Goal: Task Accomplishment & Management: Use online tool/utility

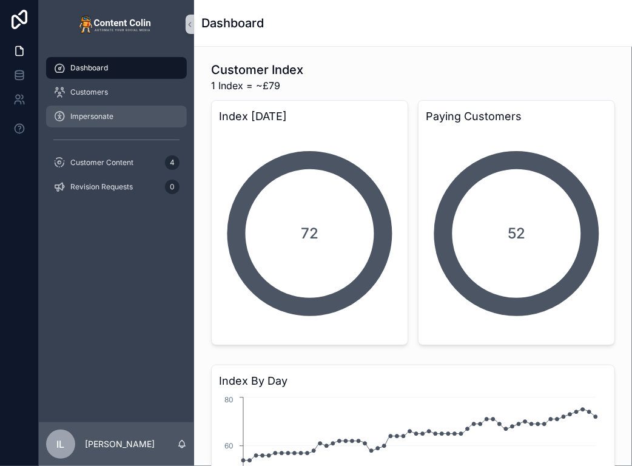
click at [123, 126] on link "Impersonate" at bounding box center [116, 117] width 141 height 22
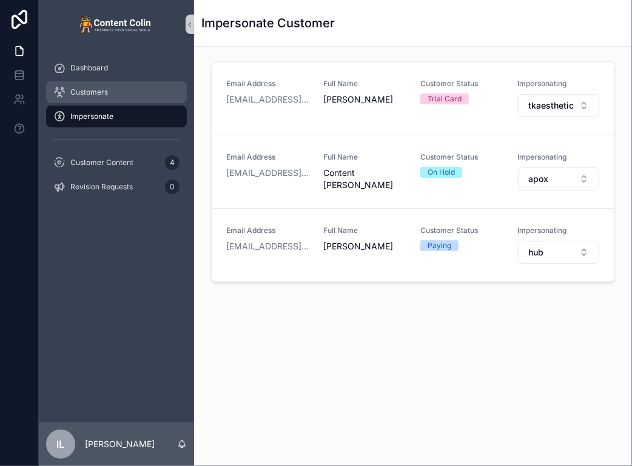
click at [86, 96] on span "Customers" at bounding box center [89, 92] width 38 height 10
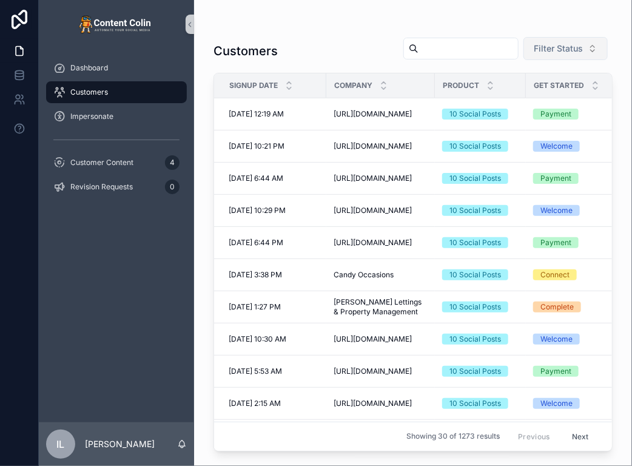
click at [567, 39] on button "Filter Status" at bounding box center [566, 48] width 84 height 23
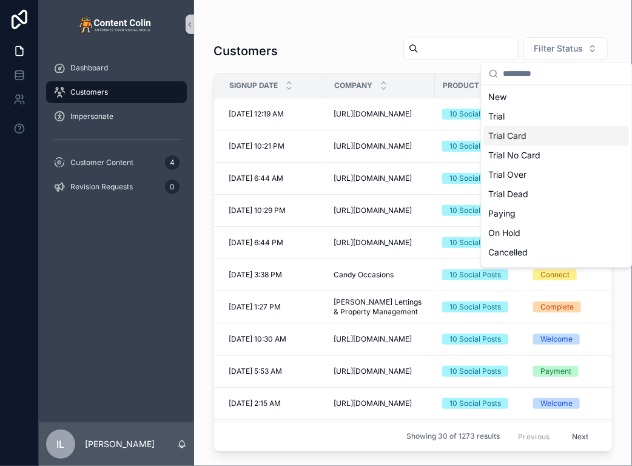
drag, startPoint x: 516, startPoint y: 218, endPoint x: 516, endPoint y: 130, distance: 87.4
click at [516, 130] on div "New Trial Trial Card Trial No Card Trial Over Trial Dead Paying On Hold Cancell…" at bounding box center [557, 194] width 146 height 214
click at [516, 130] on div "Trial Card" at bounding box center [557, 135] width 146 height 19
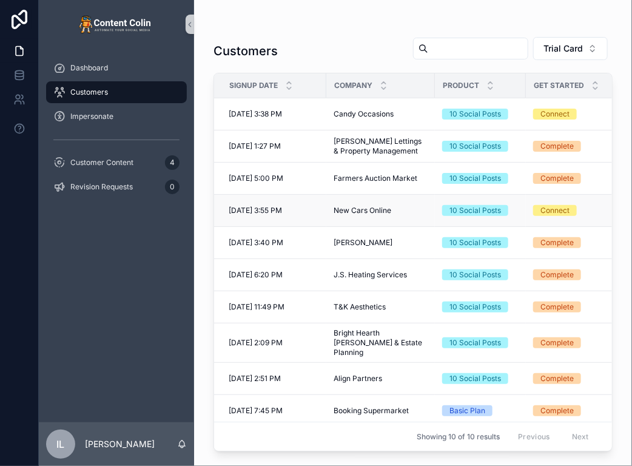
scroll to position [4, 0]
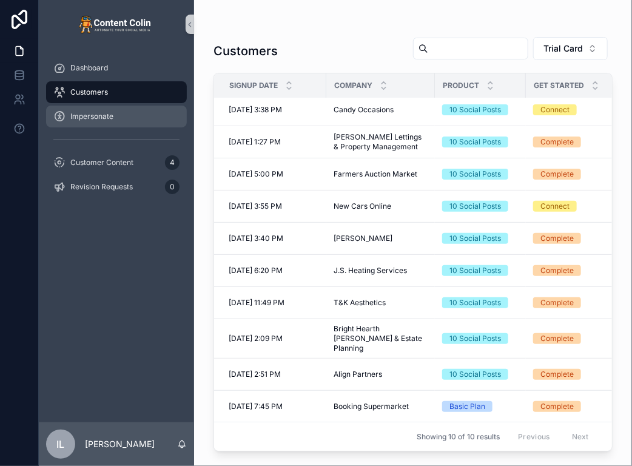
click at [111, 125] on div "Impersonate" at bounding box center [116, 116] width 126 height 19
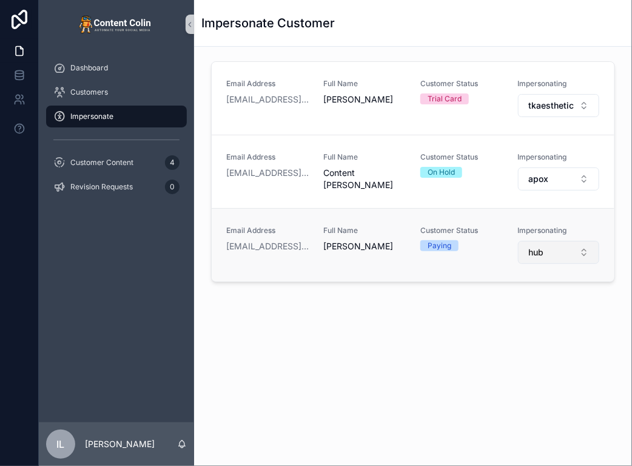
click at [547, 255] on button "hub" at bounding box center [558, 252] width 81 height 23
type input "*"
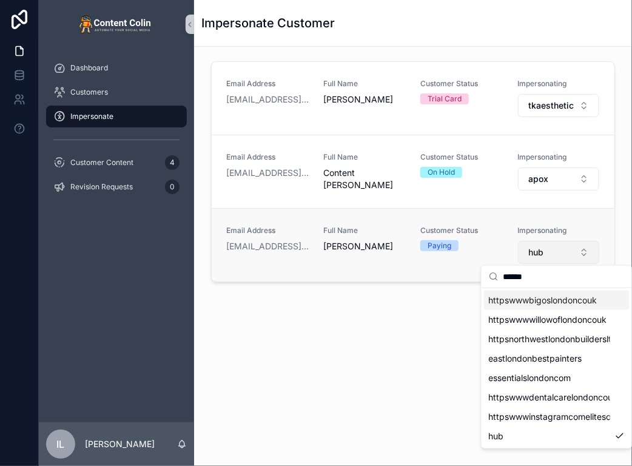
type input "******"
click at [554, 253] on button "hub" at bounding box center [558, 252] width 81 height 23
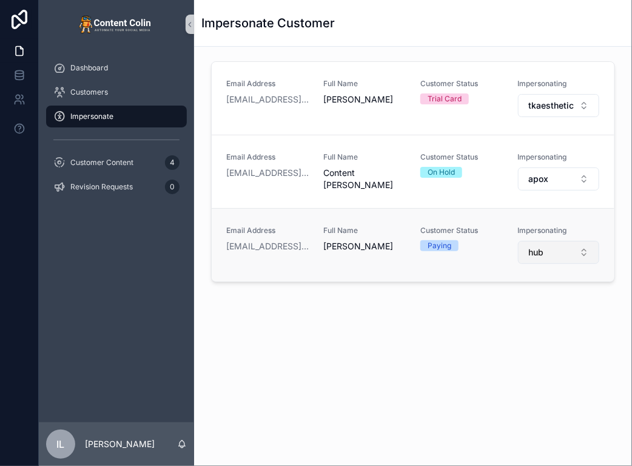
click at [554, 254] on button "hub" at bounding box center [558, 252] width 81 height 23
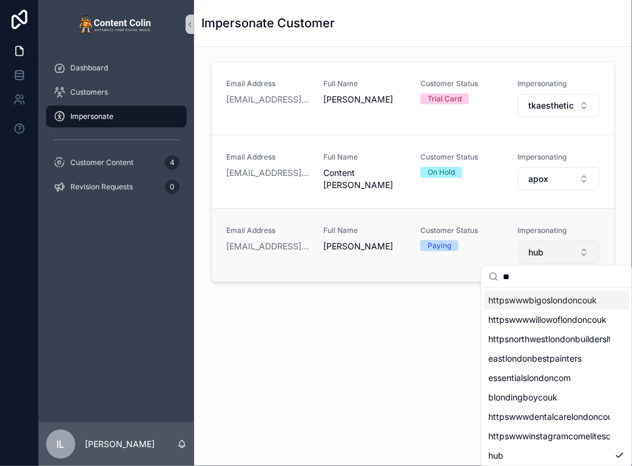
type input "*"
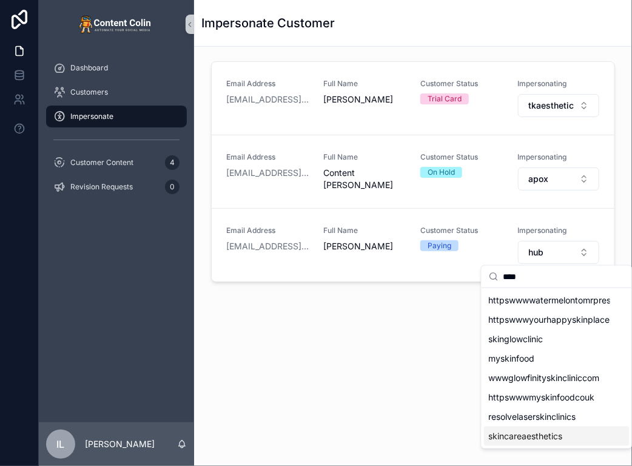
type input "****"
click at [534, 439] on span "skincareaesthetics" at bounding box center [526, 436] width 74 height 12
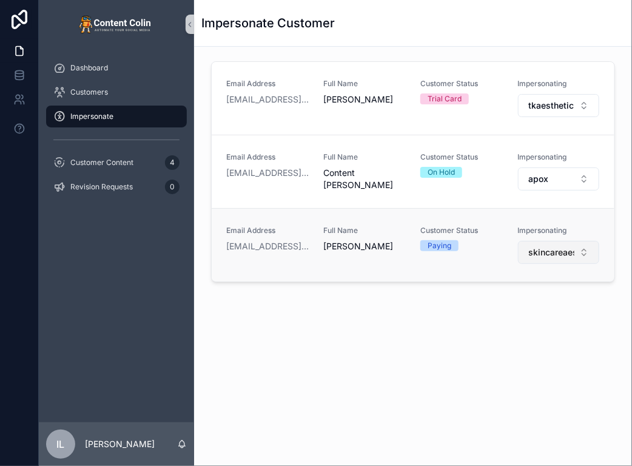
click at [546, 254] on span "skincareaesthetics" at bounding box center [551, 252] width 46 height 12
type input "*****"
click at [500, 303] on span "candyoccasions" at bounding box center [521, 300] width 64 height 12
click at [582, 334] on div "Email Address [EMAIL_ADDRESS][DOMAIN_NAME] Full Name [PERSON_NAME] Customer Sta…" at bounding box center [413, 208] width 438 height 323
drag, startPoint x: 478, startPoint y: 361, endPoint x: 541, endPoint y: 258, distance: 120.9
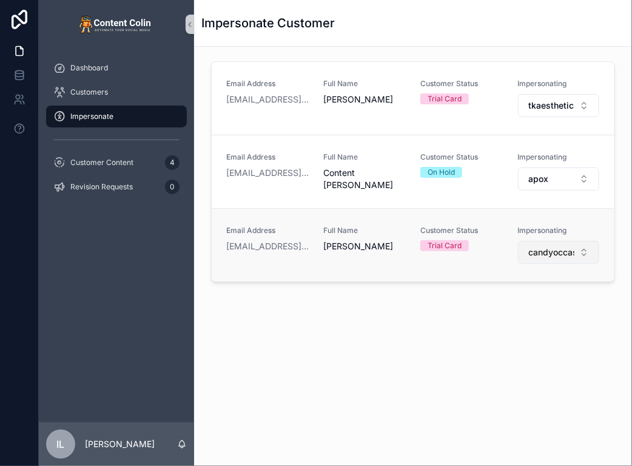
click at [480, 357] on div "Email Address [EMAIL_ADDRESS][DOMAIN_NAME] Full Name [PERSON_NAME] Customer Sta…" at bounding box center [413, 208] width 438 height 323
click at [556, 242] on button "candyoccasions" at bounding box center [558, 252] width 81 height 23
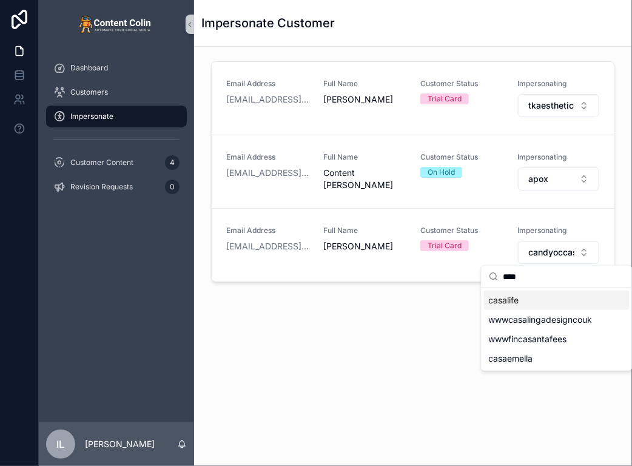
type input "****"
click at [516, 303] on span "casalife" at bounding box center [504, 300] width 30 height 12
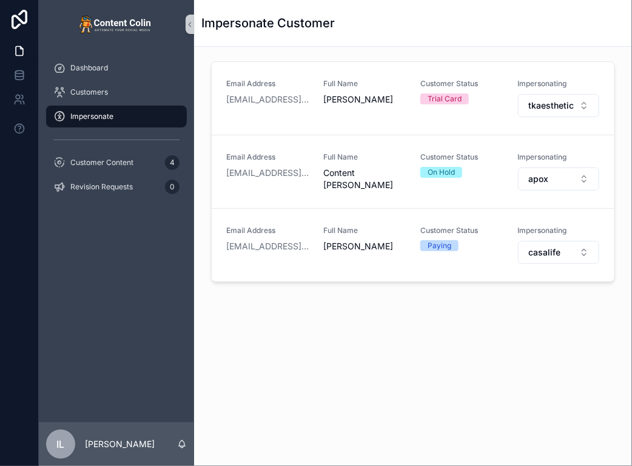
click at [460, 363] on div "Email Address [EMAIL_ADDRESS][DOMAIN_NAME] Full Name [PERSON_NAME] Customer Sta…" at bounding box center [413, 208] width 438 height 323
click at [505, 353] on div "Email Address [EMAIL_ADDRESS][DOMAIN_NAME] Full Name [PERSON_NAME] Customer Sta…" at bounding box center [413, 208] width 438 height 323
click at [485, 376] on div "Impersonate Customer Email Address [EMAIL_ADDRESS][DOMAIN_NAME] Full Name [PERS…" at bounding box center [413, 194] width 438 height 389
click at [554, 247] on span "casalife" at bounding box center [544, 252] width 32 height 12
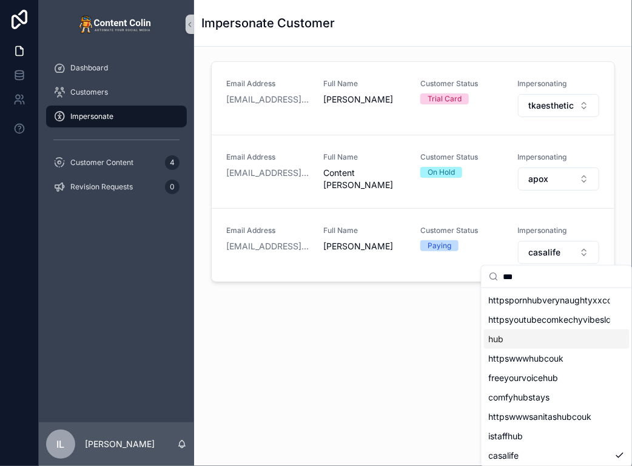
type input "***"
click at [522, 345] on div "hub" at bounding box center [557, 338] width 146 height 19
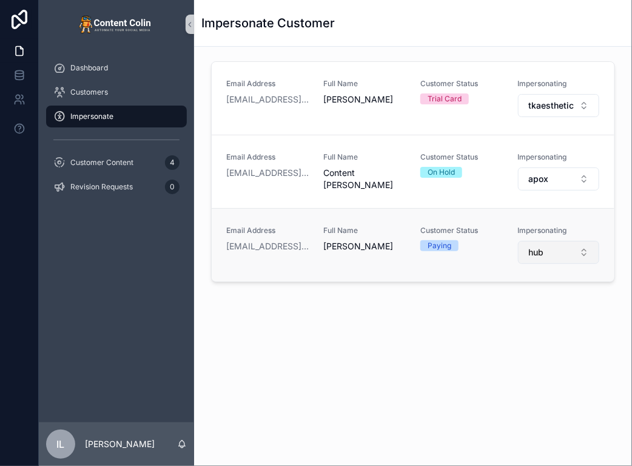
click at [528, 260] on button "hub" at bounding box center [558, 252] width 81 height 23
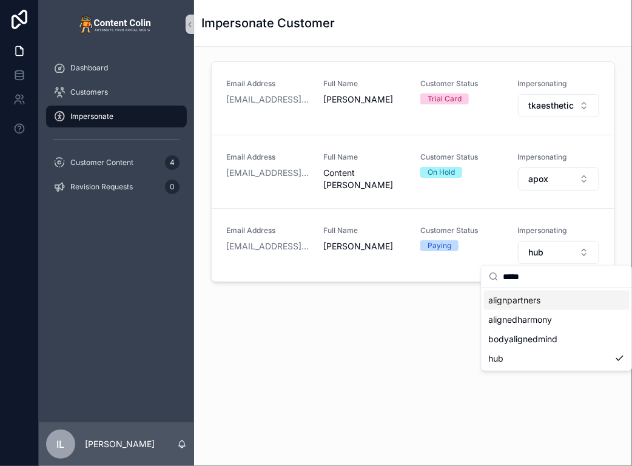
type input "*****"
click at [531, 300] on span "alignpartners" at bounding box center [515, 300] width 52 height 12
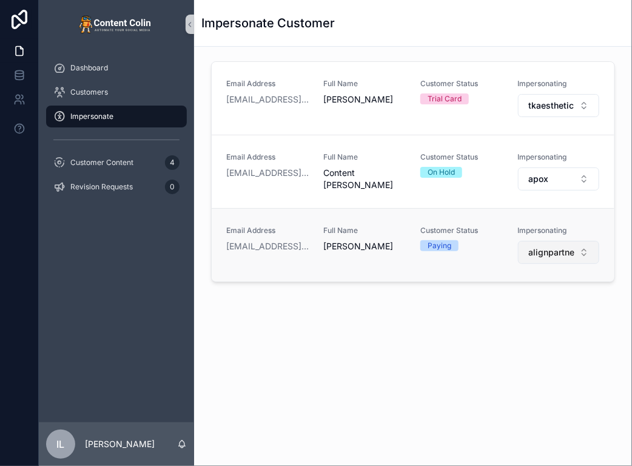
click at [530, 257] on span "alignpartners" at bounding box center [551, 252] width 46 height 12
type input "*****"
click at [547, 306] on div "bookingsupermarket" at bounding box center [557, 300] width 146 height 19
click at [391, 409] on div "Impersonate Customer Email Address [EMAIL_ADDRESS][DOMAIN_NAME] Full Name [PERS…" at bounding box center [413, 233] width 438 height 466
click at [539, 256] on span "bookingsupermarket" at bounding box center [551, 252] width 46 height 12
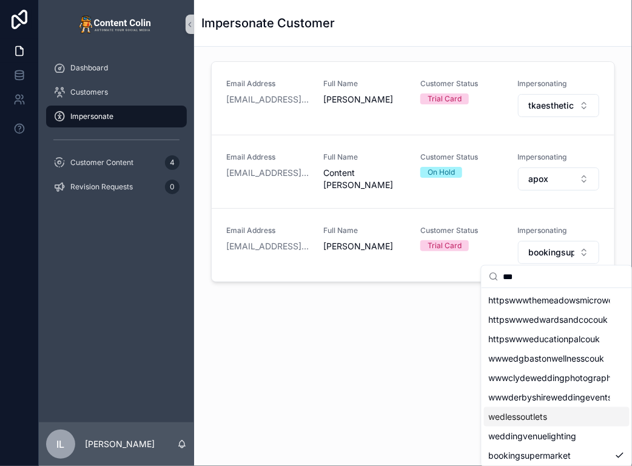
type input "***"
click at [530, 417] on span "wedlessoutlets" at bounding box center [518, 417] width 59 height 12
